Goal: Task Accomplishment & Management: Manage account settings

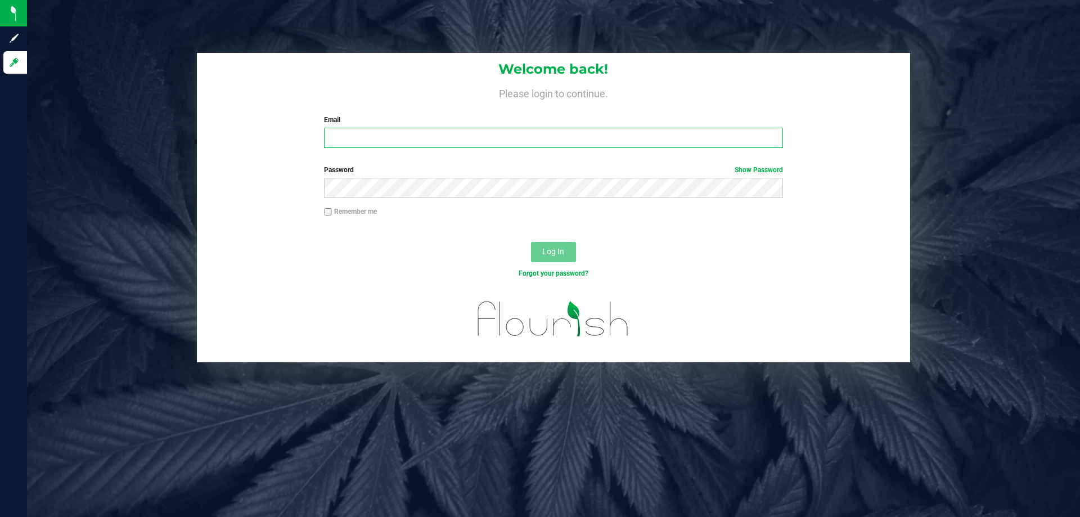
click at [426, 133] on input "Email" at bounding box center [553, 138] width 458 height 20
click at [389, 135] on input "Email" at bounding box center [553, 138] width 458 height 20
type input "mmimms@liveparallel.com"
click at [531, 242] on button "Log In" at bounding box center [553, 252] width 45 height 20
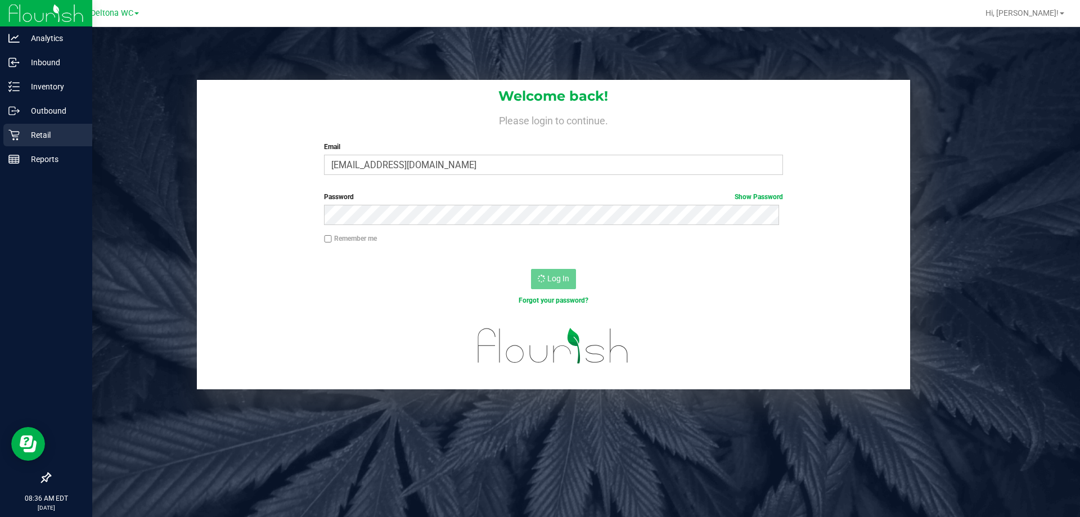
click at [24, 128] on div "Retail" at bounding box center [47, 135] width 89 height 22
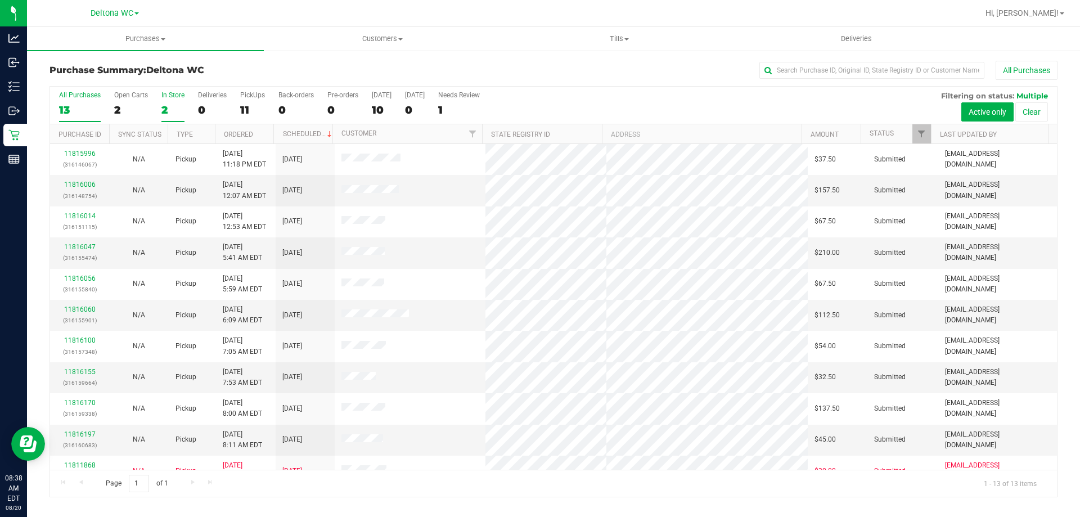
click at [169, 110] on div "2" at bounding box center [172, 109] width 23 height 13
click at [0, 0] on input "In Store 2" at bounding box center [0, 0] width 0 height 0
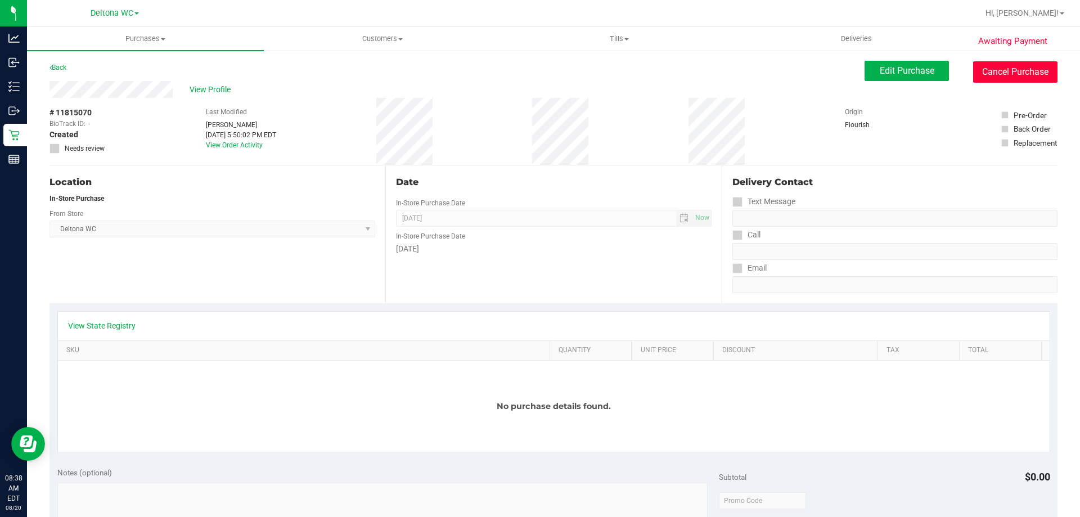
click at [1004, 66] on button "Cancel Purchase" at bounding box center [1015, 71] width 84 height 21
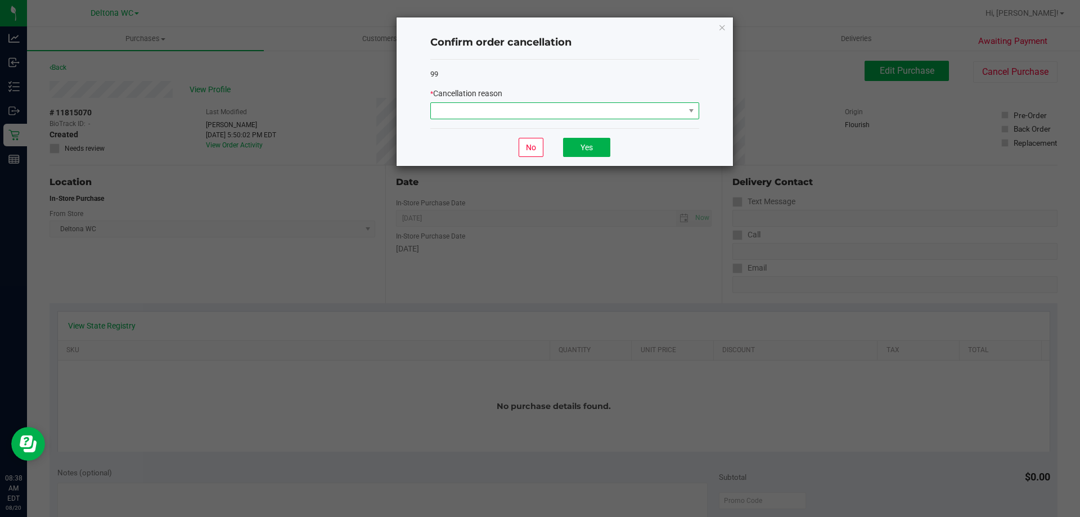
click at [601, 110] on span at bounding box center [558, 111] width 254 height 16
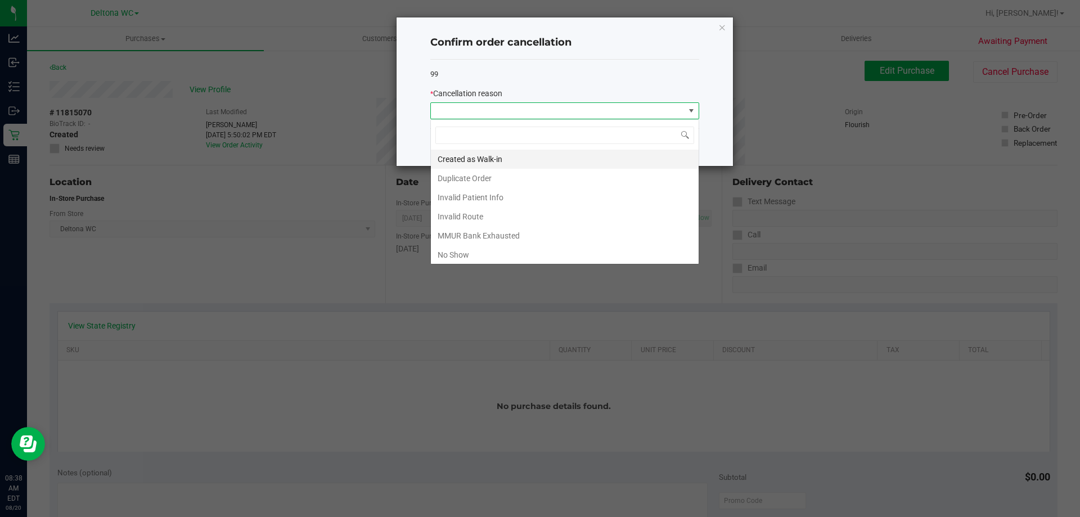
scroll to position [17, 269]
click at [470, 254] on li "No Show" at bounding box center [565, 254] width 268 height 19
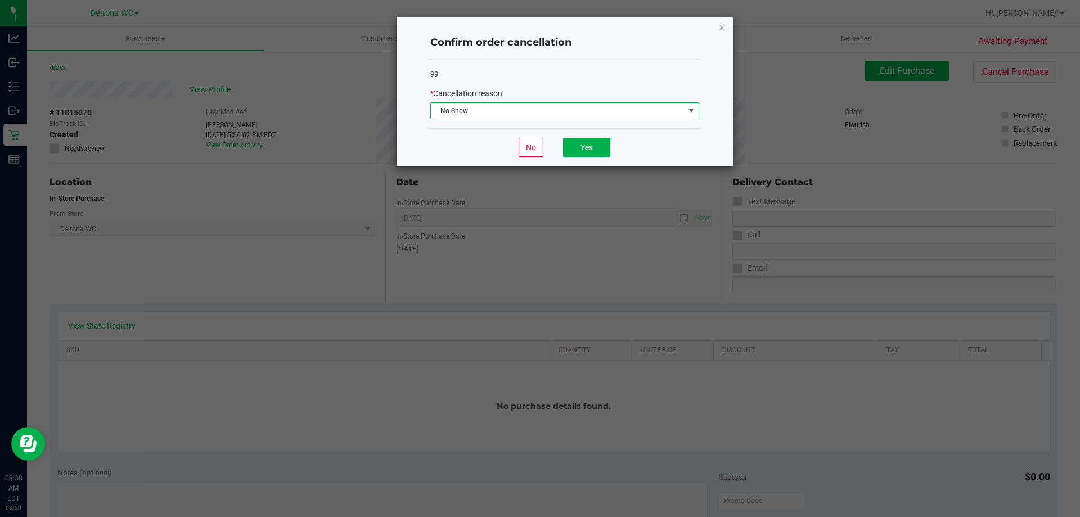
click at [587, 159] on div "No Yes" at bounding box center [564, 147] width 269 height 38
click at [588, 156] on button "Yes" at bounding box center [586, 147] width 47 height 19
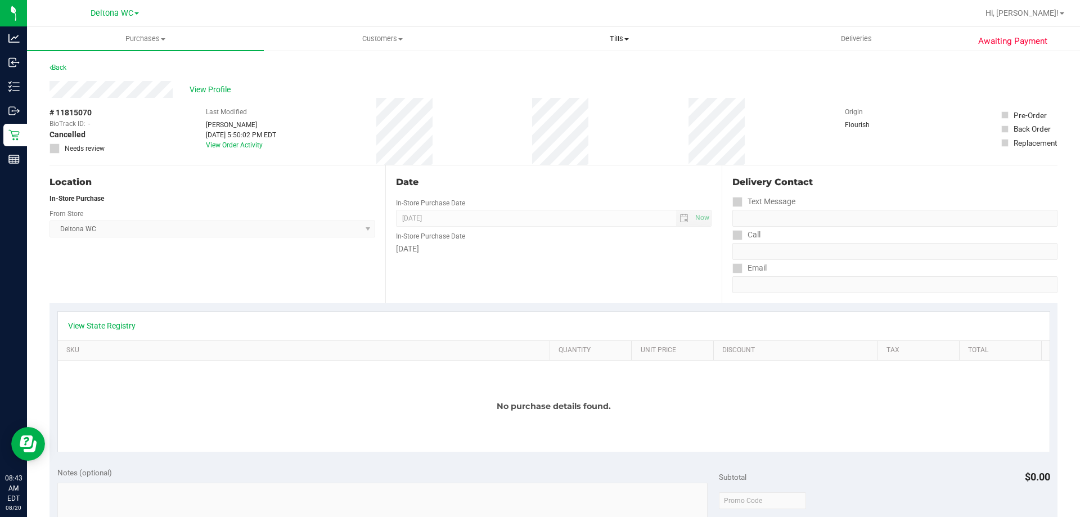
click at [616, 37] on span "Tills" at bounding box center [619, 39] width 236 height 10
click at [596, 78] on span "Reconcile e-payments" at bounding box center [556, 81] width 112 height 10
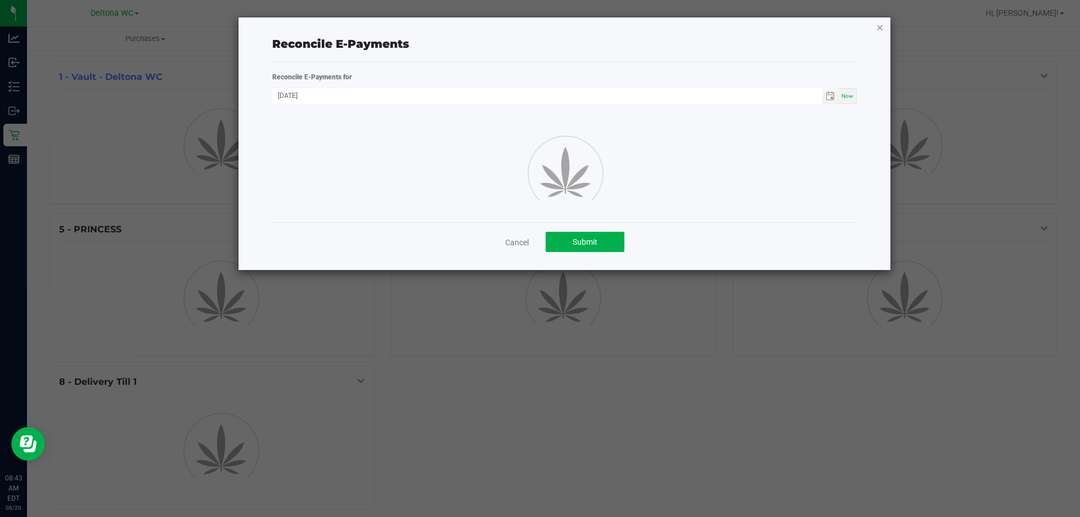
click at [880, 30] on icon "button" at bounding box center [880, 26] width 8 height 13
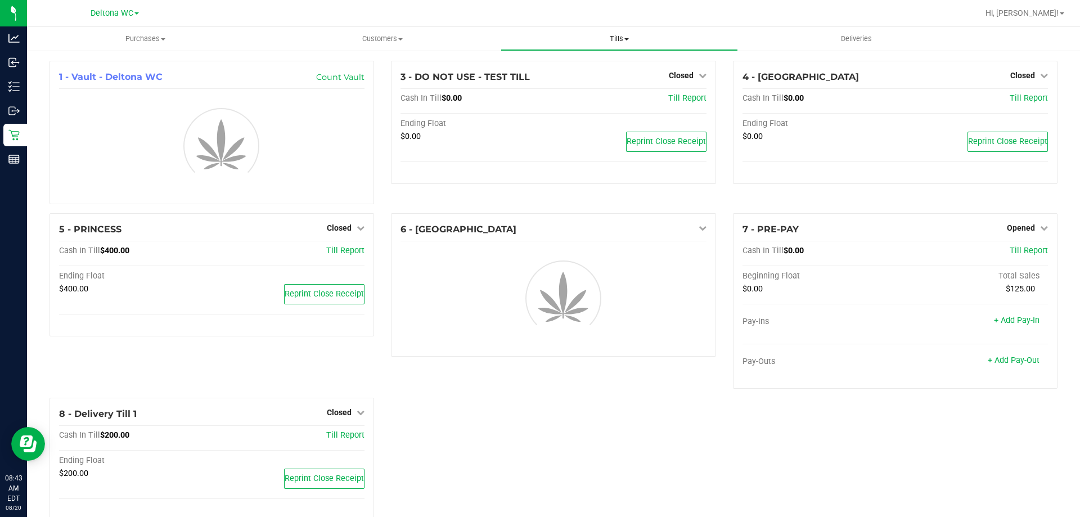
click at [623, 42] on span "Tills" at bounding box center [619, 39] width 236 height 10
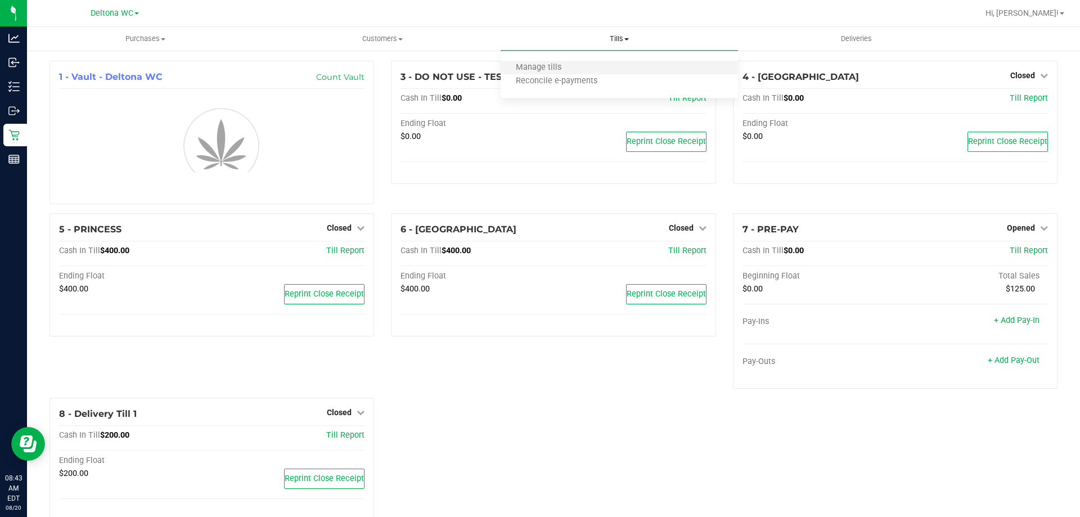
click at [596, 65] on li "Manage tills" at bounding box center [618, 67] width 237 height 13
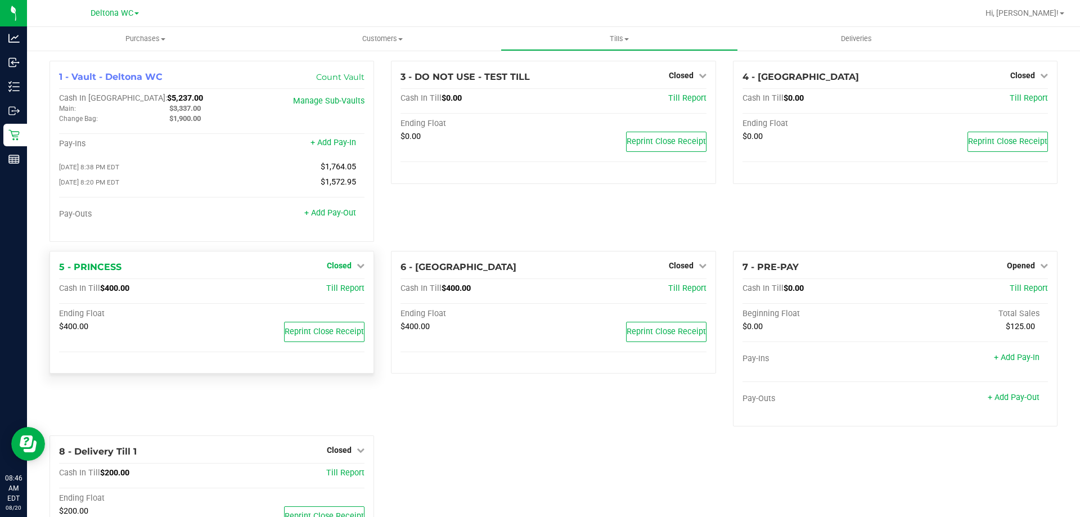
click at [357, 267] on icon at bounding box center [361, 265] width 8 height 8
click at [341, 289] on link "Open Till" at bounding box center [339, 288] width 30 height 9
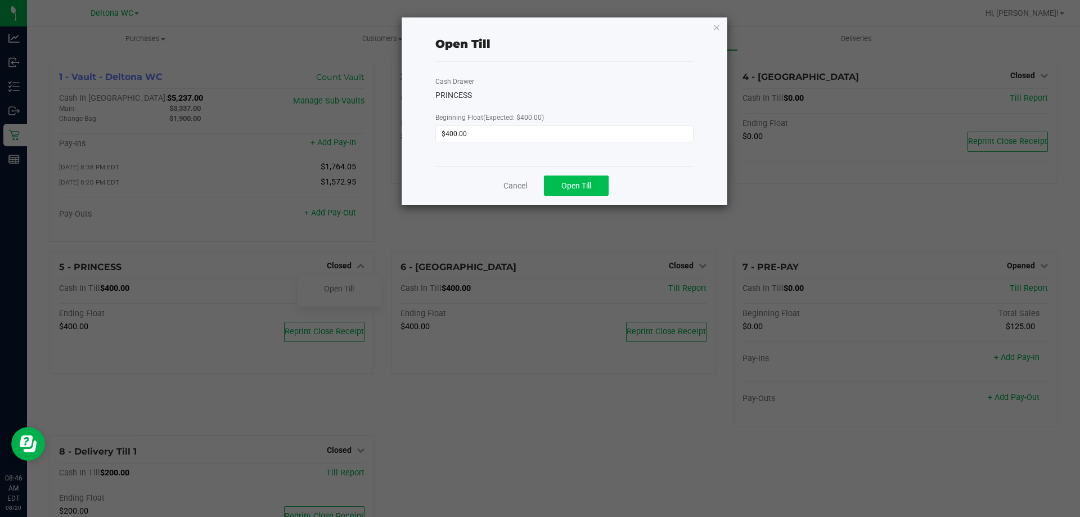
click at [569, 175] on div "Cancel Open Till" at bounding box center [564, 185] width 258 height 39
click at [572, 181] on button "Open Till" at bounding box center [576, 185] width 65 height 20
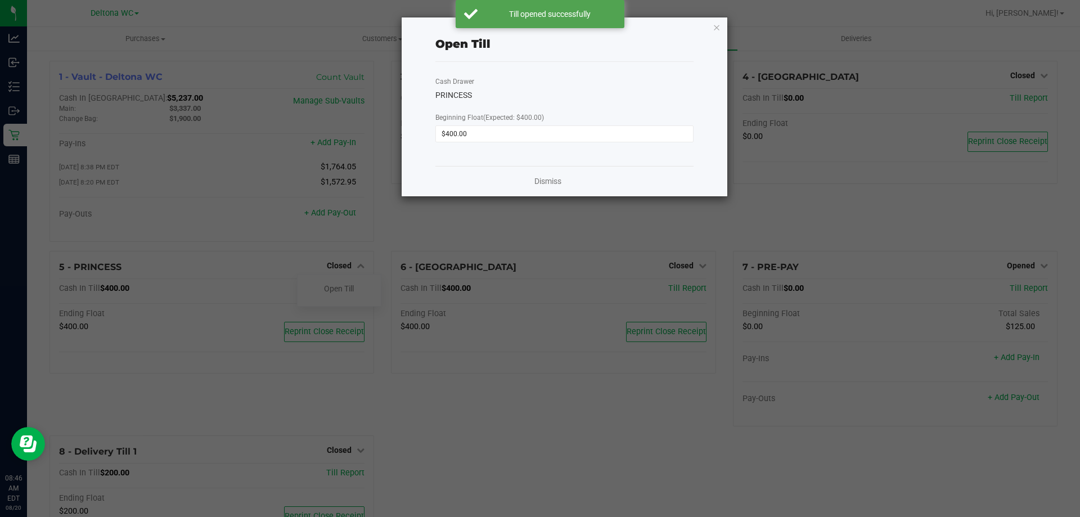
click at [563, 179] on div "Dismiss" at bounding box center [564, 181] width 258 height 30
click at [560, 178] on link "Dismiss" at bounding box center [547, 181] width 27 height 12
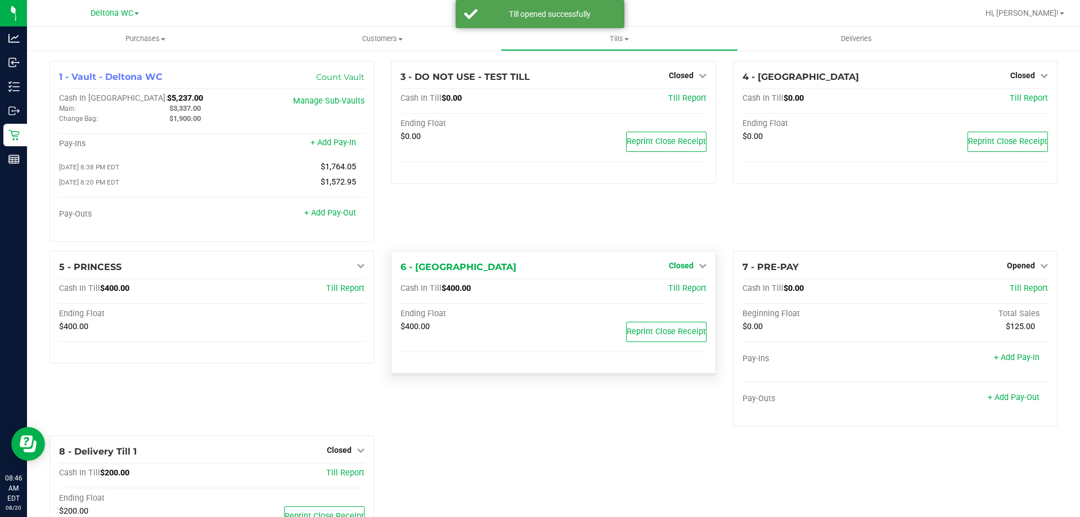
click at [669, 267] on span "Closed" at bounding box center [681, 265] width 25 height 9
click at [675, 290] on link "Open Till" at bounding box center [681, 288] width 30 height 9
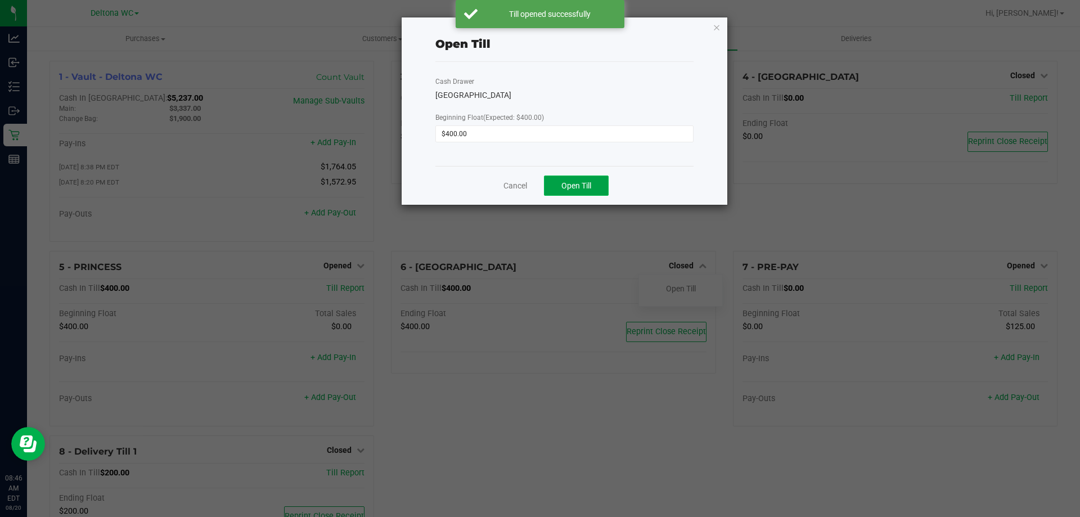
click at [592, 179] on button "Open Till" at bounding box center [576, 185] width 65 height 20
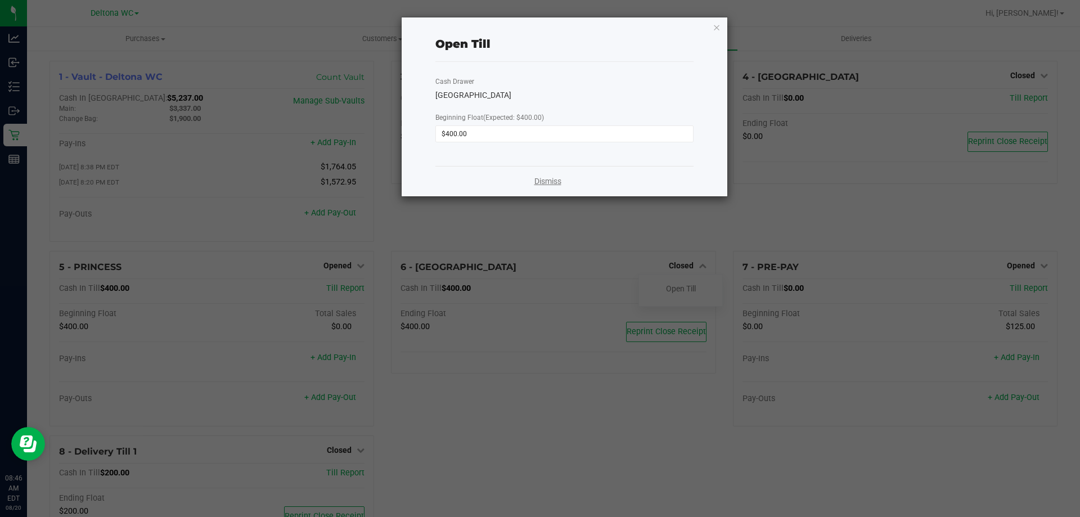
click at [550, 177] on link "Dismiss" at bounding box center [547, 181] width 27 height 12
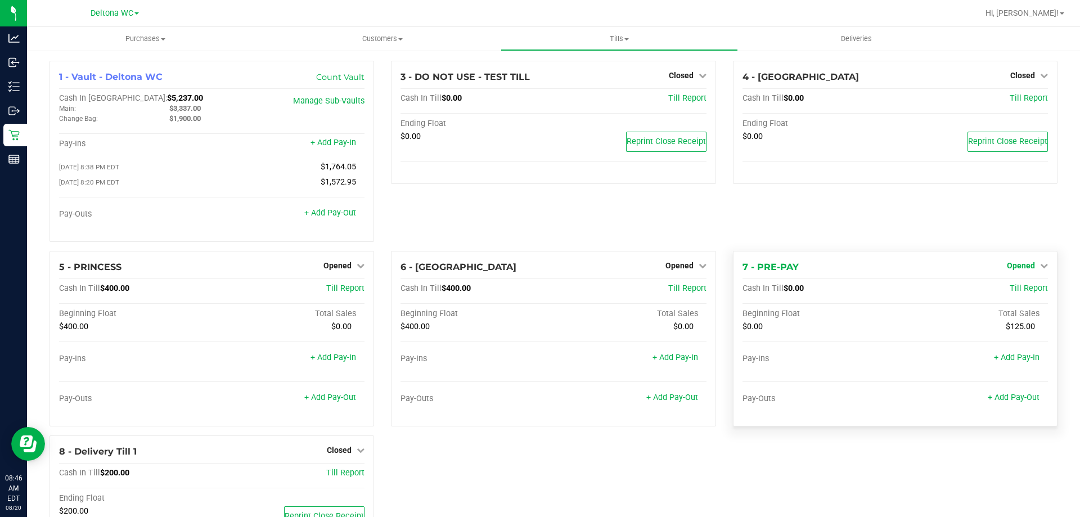
click at [1026, 270] on span "Opened" at bounding box center [1021, 265] width 28 height 9
click at [1014, 287] on link "Close Till" at bounding box center [1022, 288] width 30 height 9
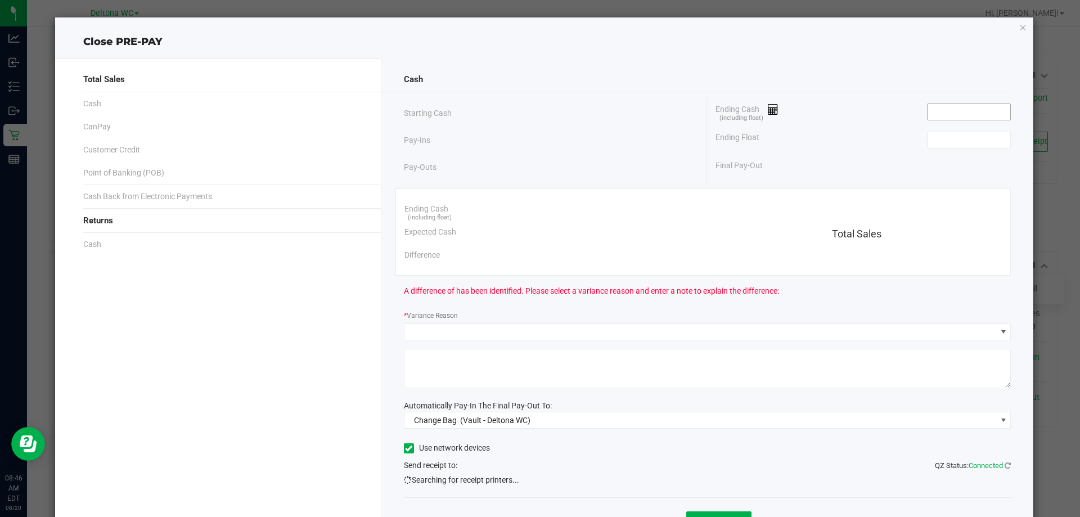
click at [940, 111] on input at bounding box center [968, 112] width 83 height 16
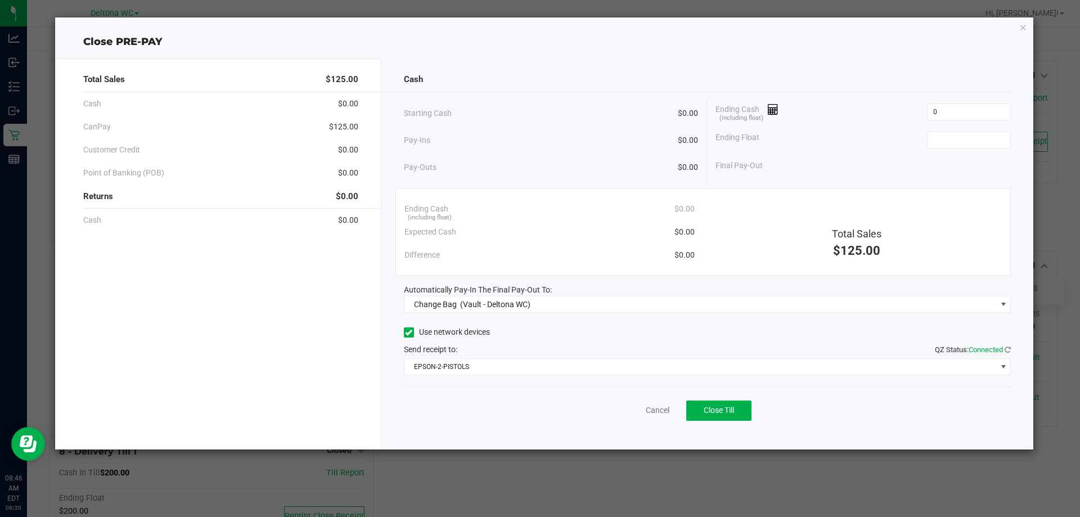
type input "$0.00"
drag, startPoint x: 934, startPoint y: 123, endPoint x: 940, endPoint y: 133, distance: 11.6
click at [939, 133] on div "Ending Cash (including float) $0.00 Ending Float Final Pay-Out" at bounding box center [859, 137] width 304 height 79
click at [940, 136] on input at bounding box center [968, 140] width 83 height 16
type input "$0.00"
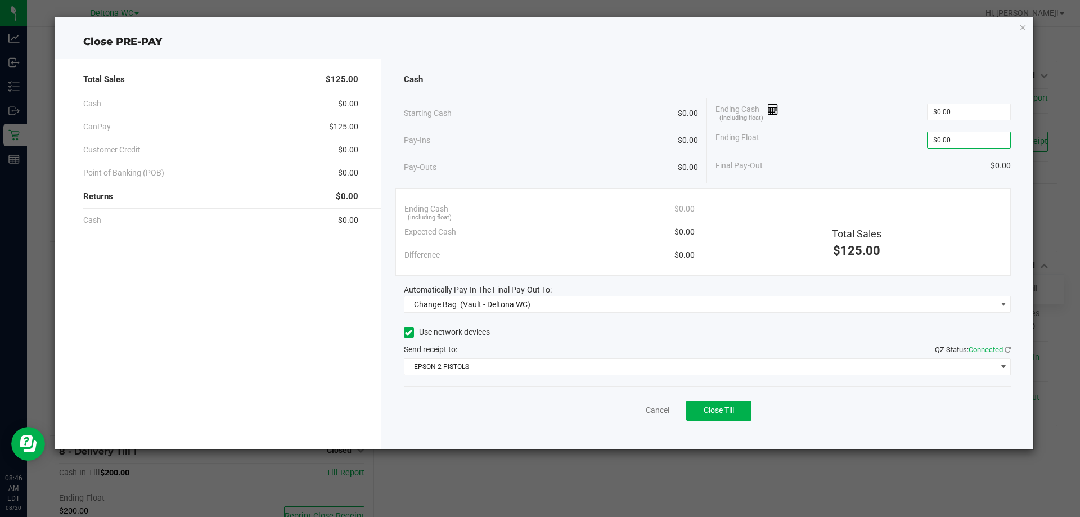
click at [815, 123] on div "Ending Cash (including float) $0.00" at bounding box center [862, 112] width 295 height 28
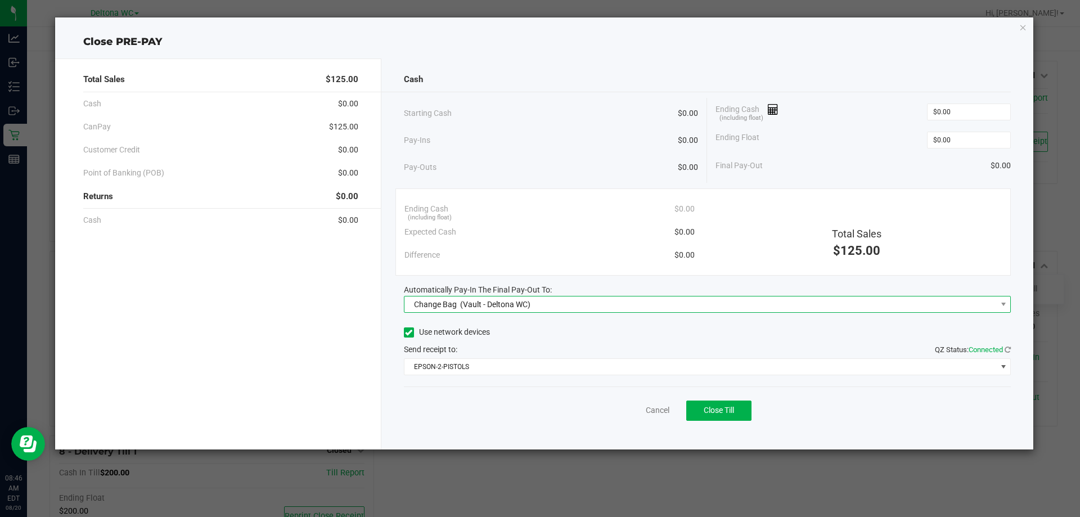
click at [722, 308] on span "Change Bag (Vault - Deltona WC)" at bounding box center [700, 304] width 592 height 16
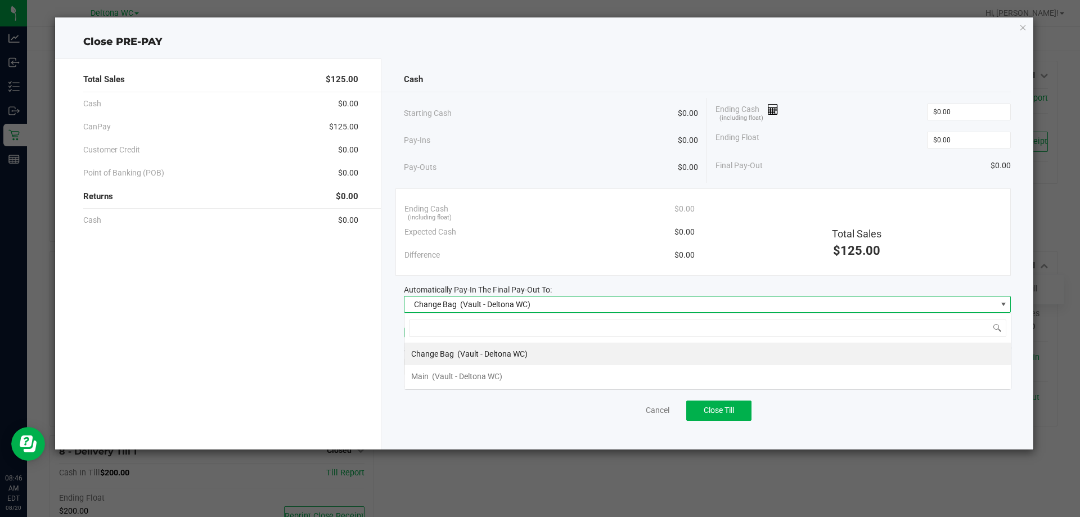
scroll to position [17, 607]
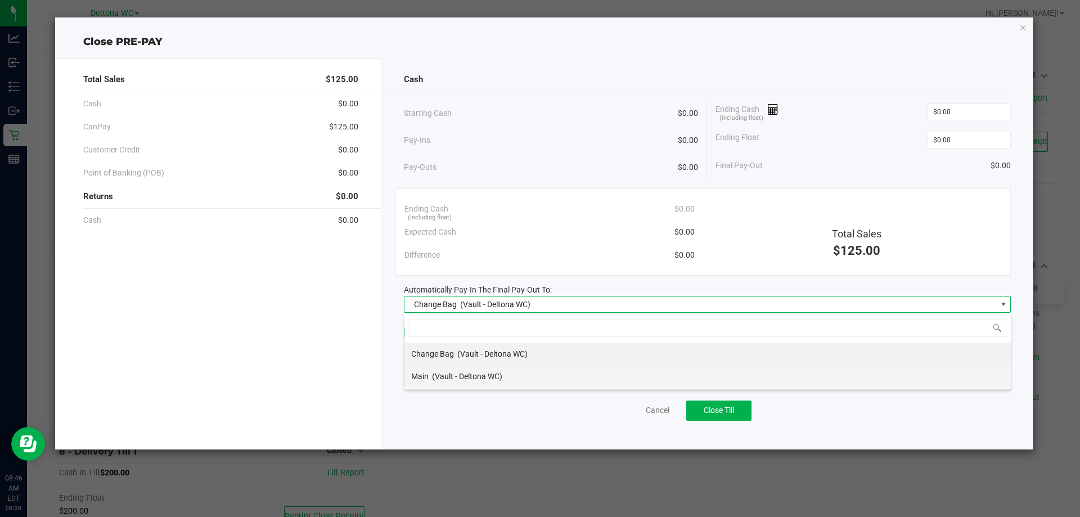
click at [535, 375] on li "Main (Vault - Deltona WC)" at bounding box center [707, 376] width 606 height 22
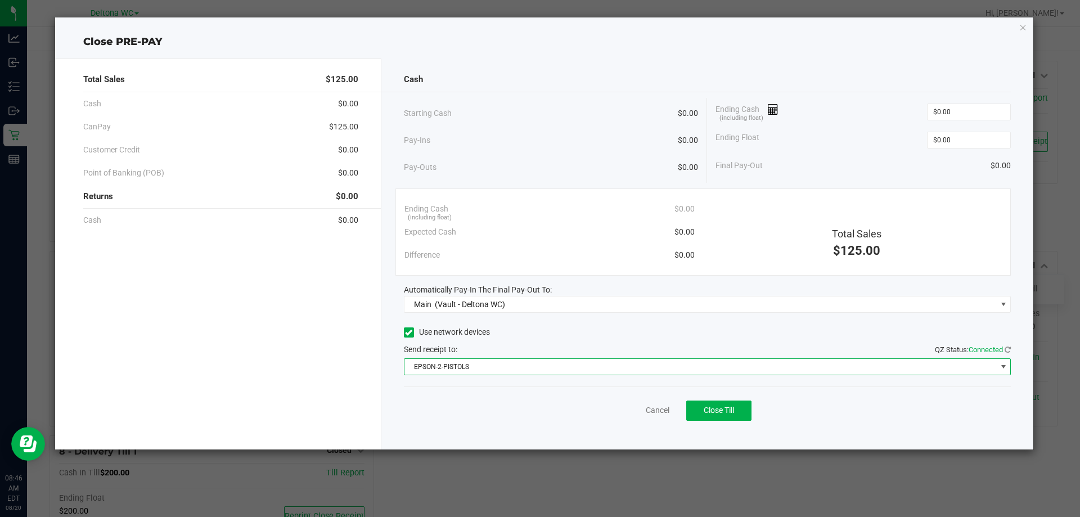
click at [699, 370] on span "EPSON-2-PISTOLS" at bounding box center [700, 367] width 592 height 16
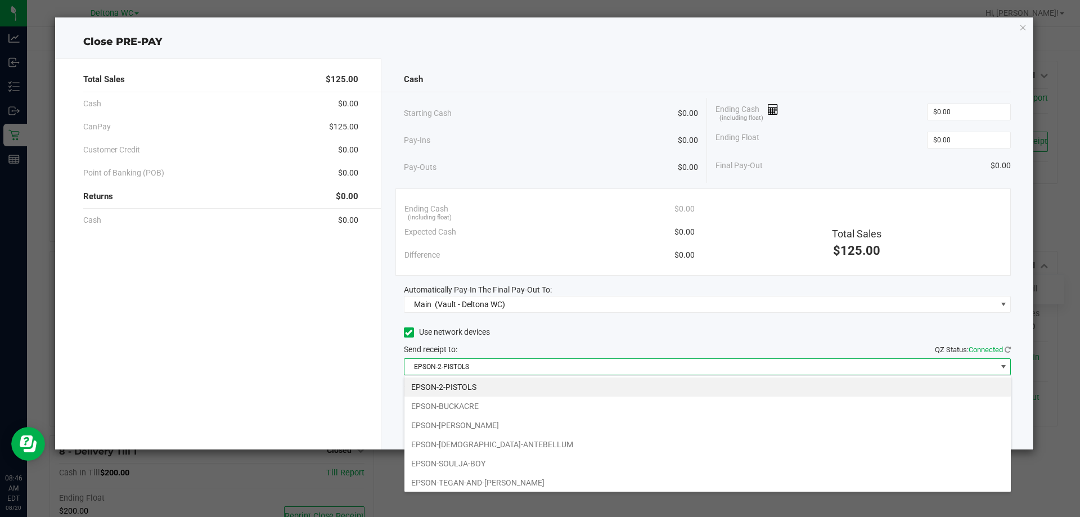
click at [699, 370] on span "EPSON-2-PISTOLS" at bounding box center [700, 367] width 592 height 16
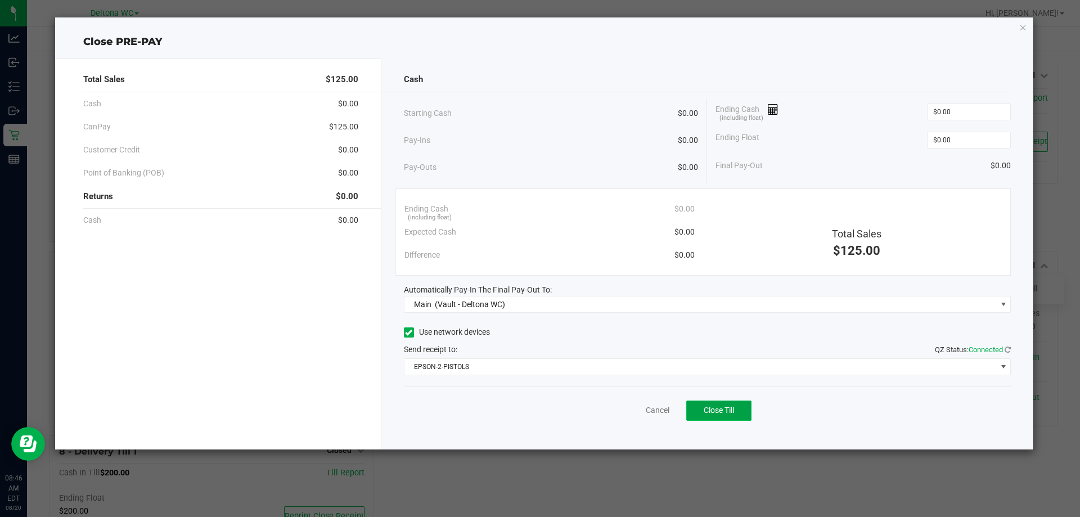
click at [714, 408] on span "Close Till" at bounding box center [718, 409] width 30 height 9
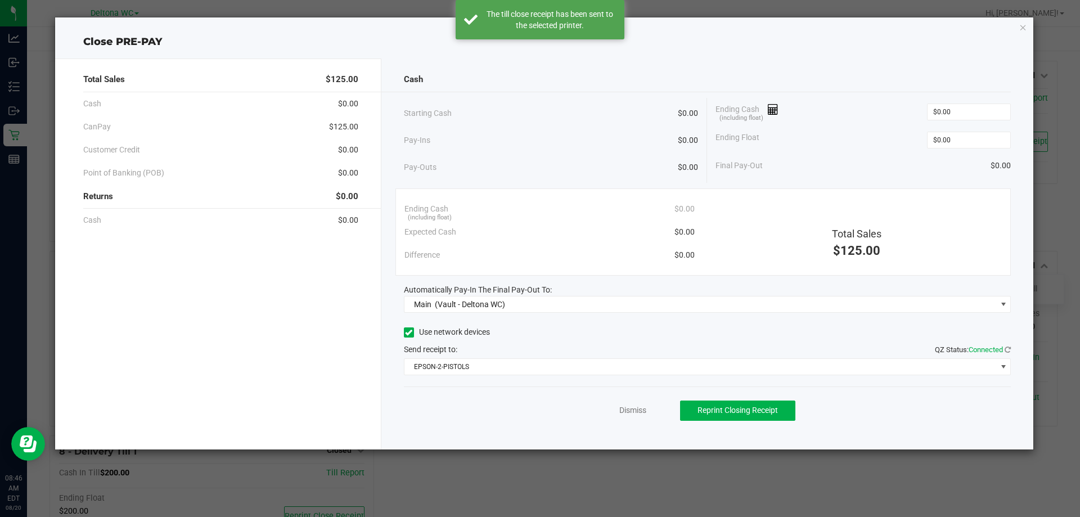
click at [648, 408] on div "Dismiss Reprint Closing Receipt" at bounding box center [707, 407] width 607 height 43
click at [644, 408] on link "Dismiss" at bounding box center [632, 410] width 27 height 12
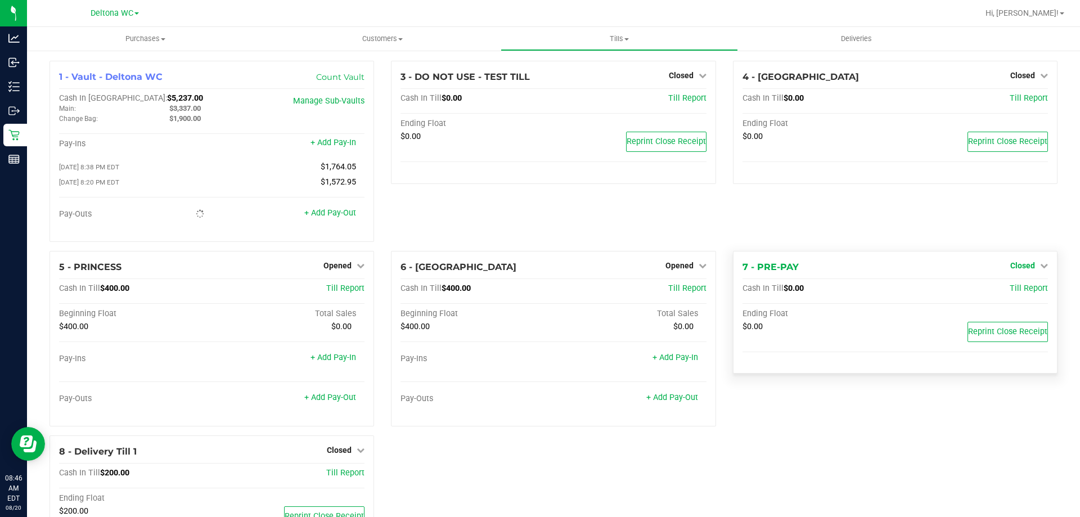
click at [1020, 267] on span "Closed" at bounding box center [1022, 265] width 25 height 9
click at [1016, 286] on div "Open Till" at bounding box center [1021, 289] width 83 height 14
click at [1016, 290] on link "Open Till" at bounding box center [1022, 288] width 30 height 9
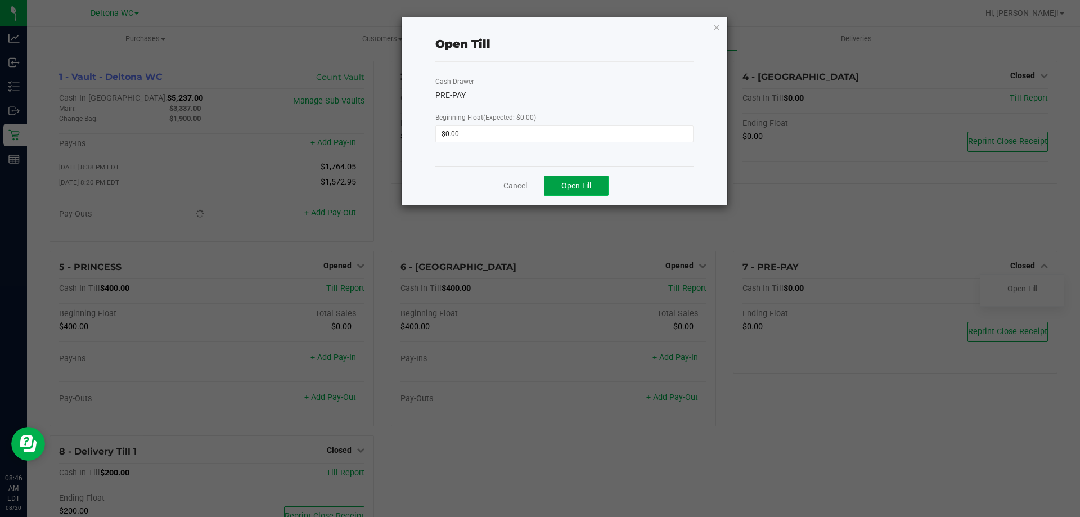
click at [583, 187] on span "Open Till" at bounding box center [576, 185] width 30 height 9
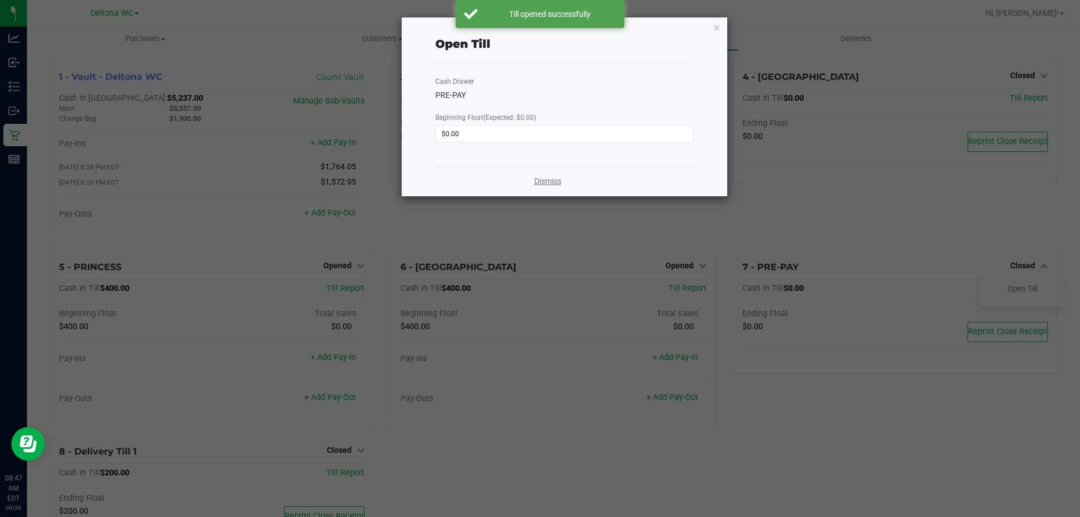
click at [540, 186] on link "Dismiss" at bounding box center [547, 181] width 27 height 12
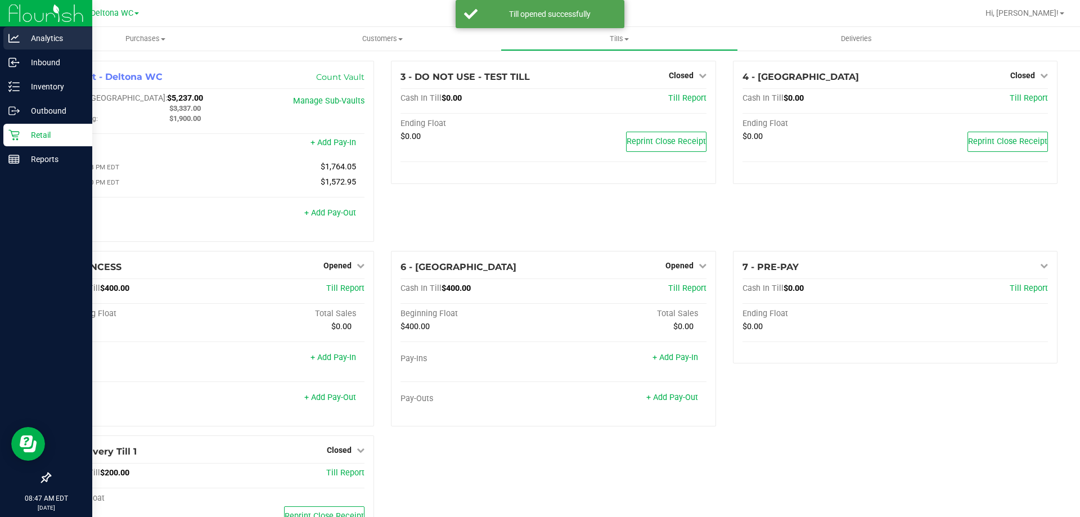
click at [28, 44] on p "Analytics" at bounding box center [53, 37] width 67 height 13
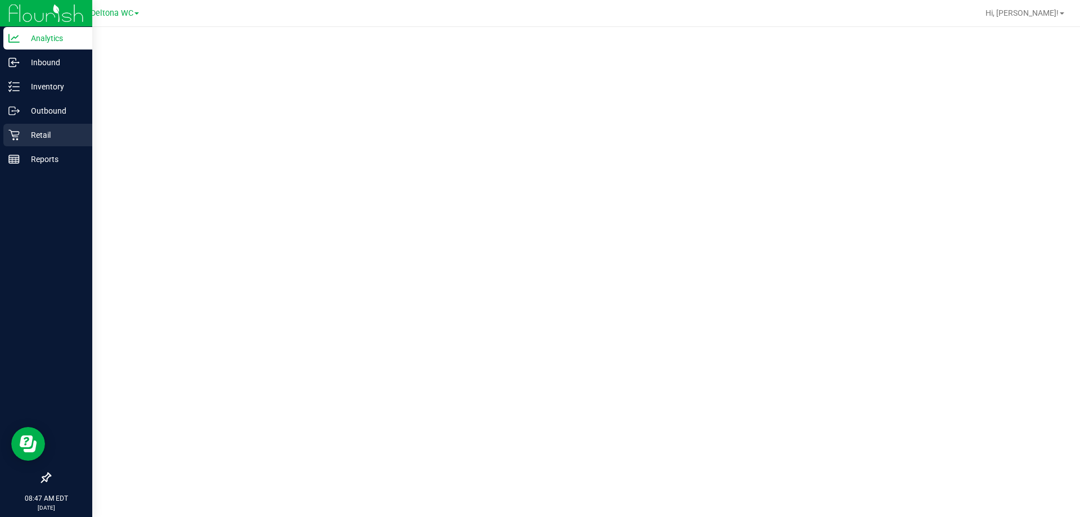
click at [11, 130] on icon at bounding box center [13, 134] width 11 height 11
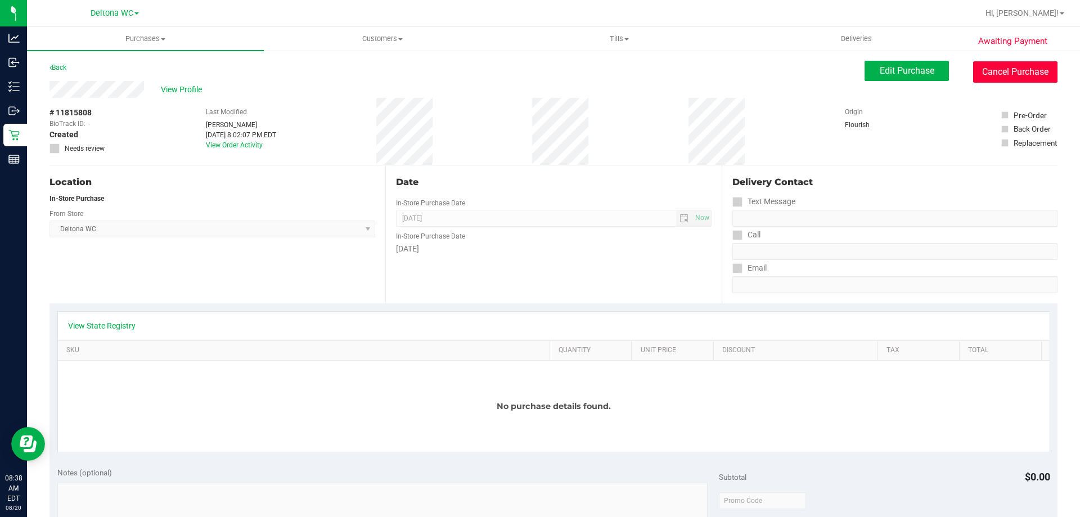
click at [1008, 77] on button "Cancel Purchase" at bounding box center [1015, 71] width 84 height 21
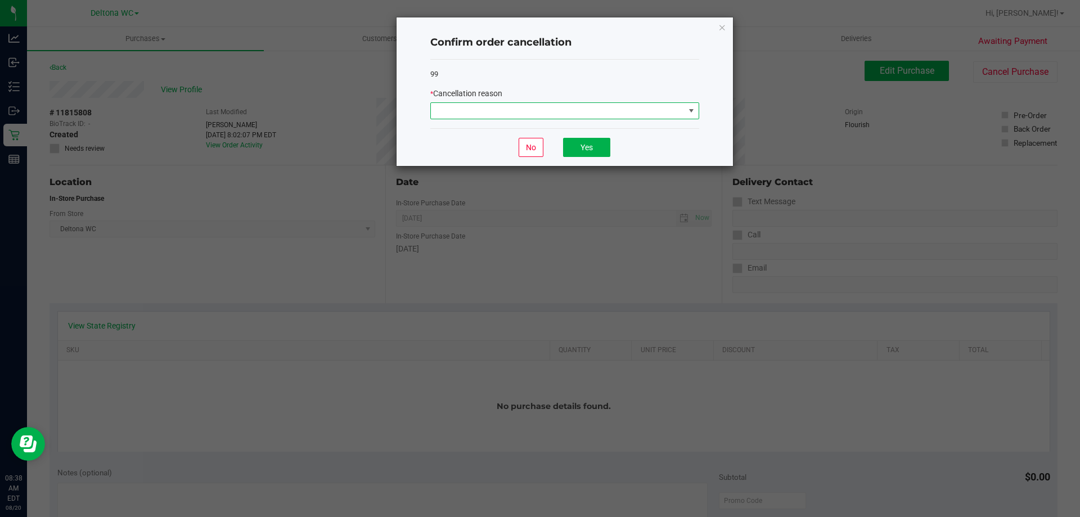
click at [622, 103] on span at bounding box center [558, 111] width 254 height 16
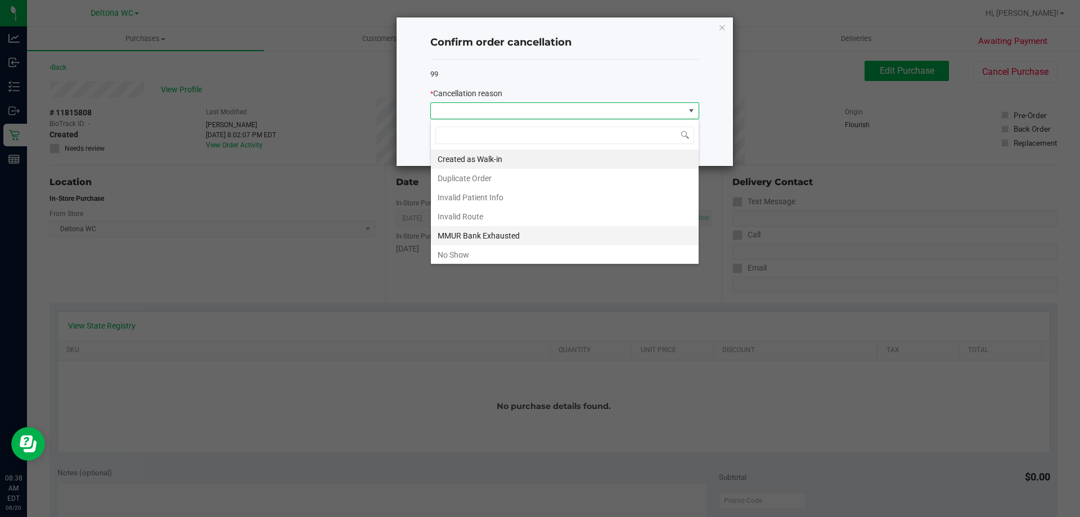
scroll to position [17, 269]
click at [499, 257] on li "No Show" at bounding box center [565, 254] width 268 height 19
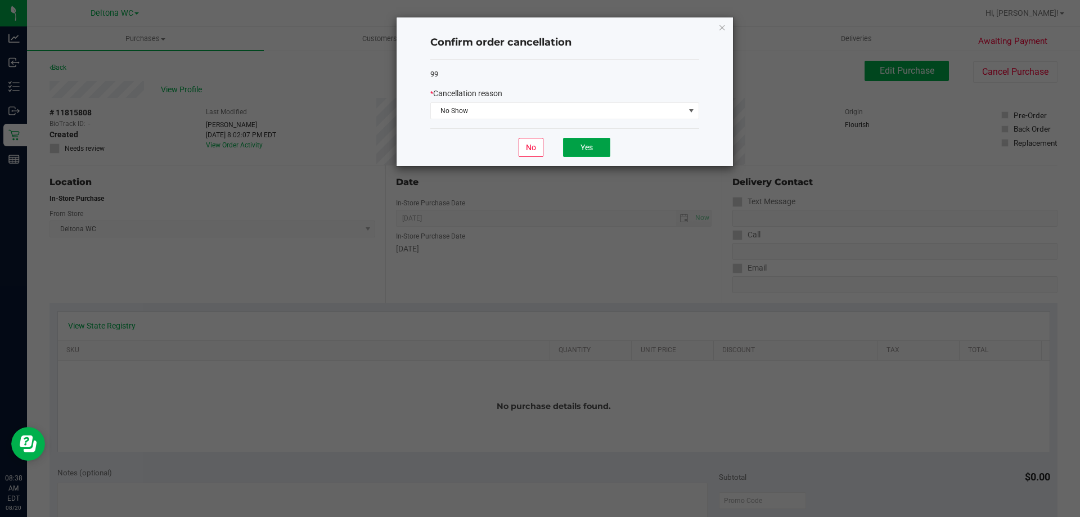
drag, startPoint x: 581, startPoint y: 150, endPoint x: 341, endPoint y: 12, distance: 276.8
click at [578, 148] on button "Yes" at bounding box center [586, 147] width 47 height 19
